Goal: Transaction & Acquisition: Purchase product/service

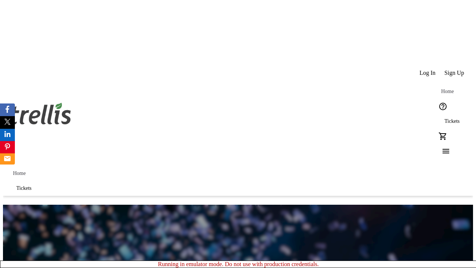
click at [455, 70] on span "Sign Up" at bounding box center [454, 73] width 20 height 7
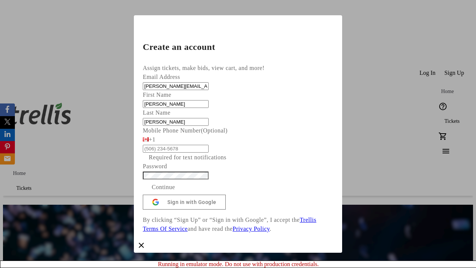
click at [175, 191] on span "Continue" at bounding box center [163, 187] width 23 height 9
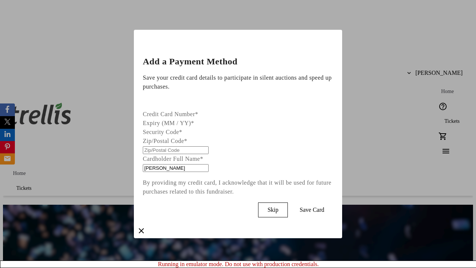
click at [278, 208] on span "Skip" at bounding box center [272, 209] width 11 height 7
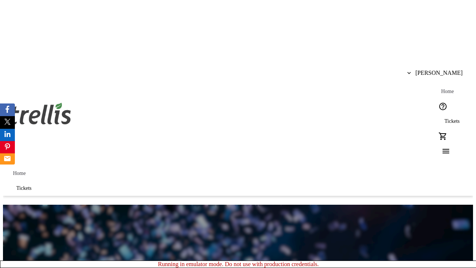
click at [444, 118] on span "Tickets" at bounding box center [451, 121] width 15 height 6
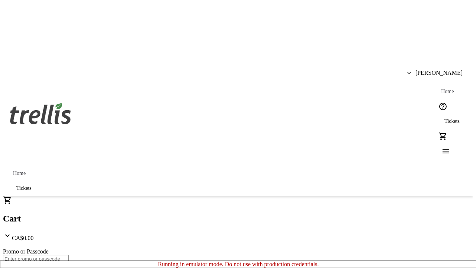
type input "1"
